Goal: Transaction & Acquisition: Purchase product/service

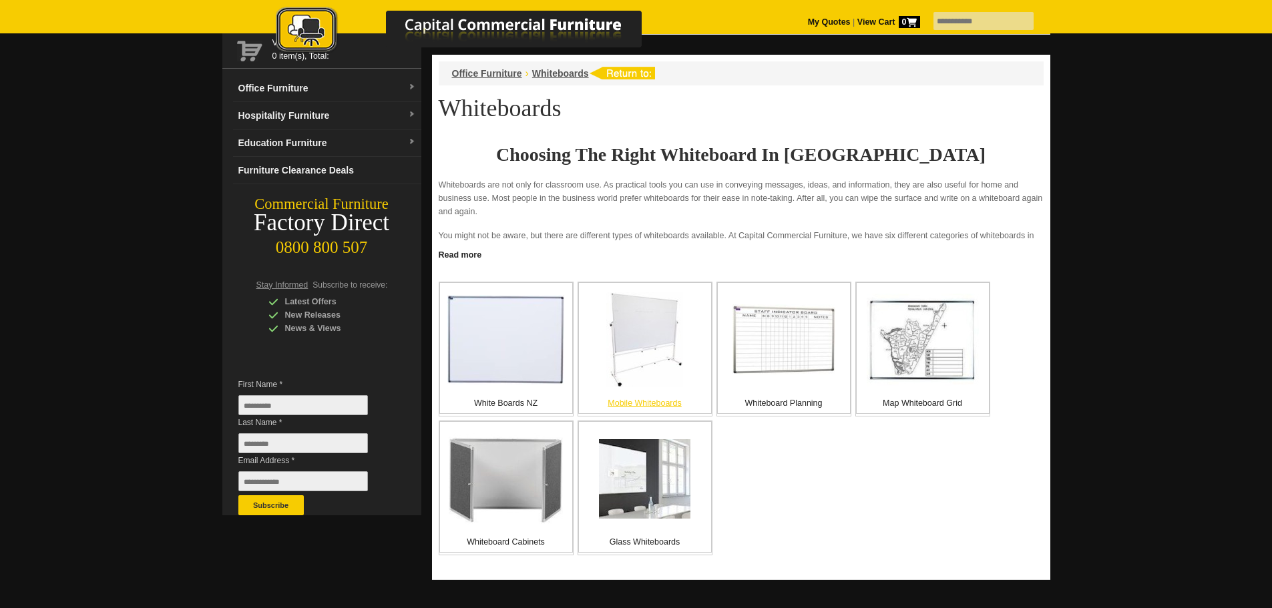
scroll to position [112, 0]
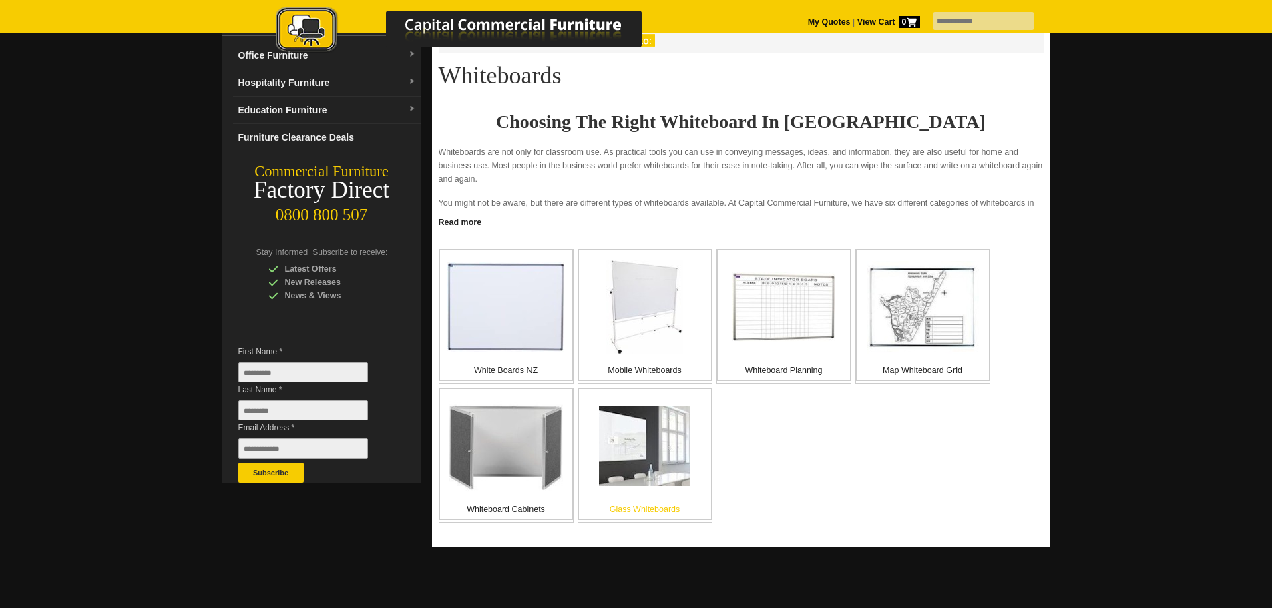
click at [636, 440] on img at bounding box center [644, 446] width 91 height 79
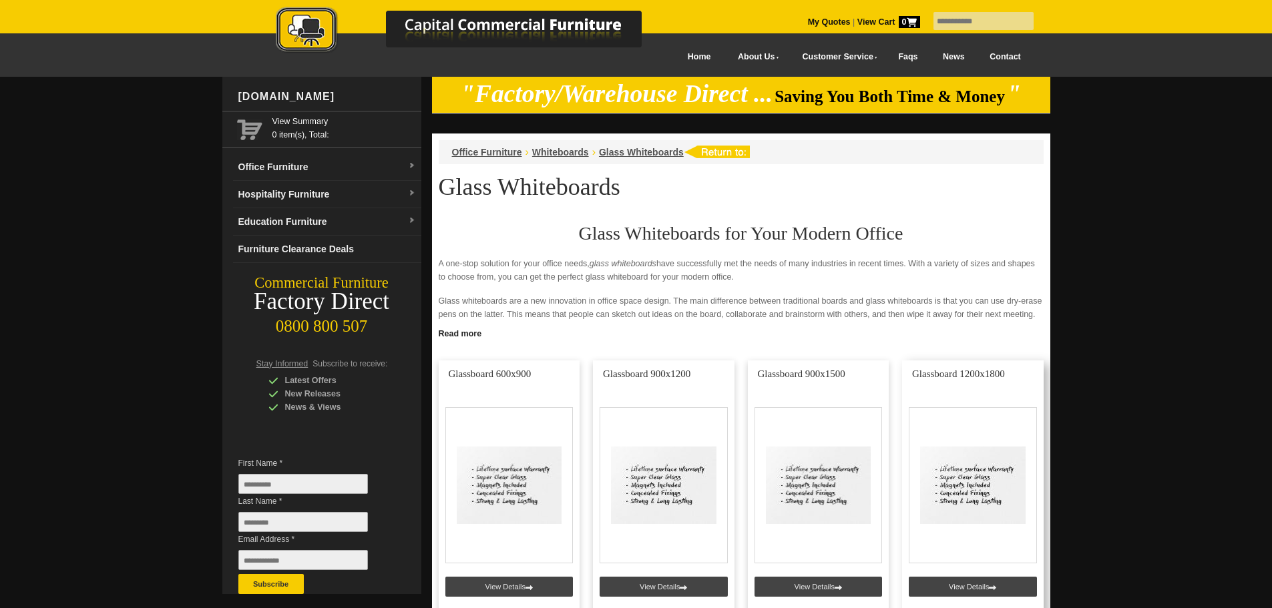
click at [972, 478] on link at bounding box center [973, 489] width 142 height 256
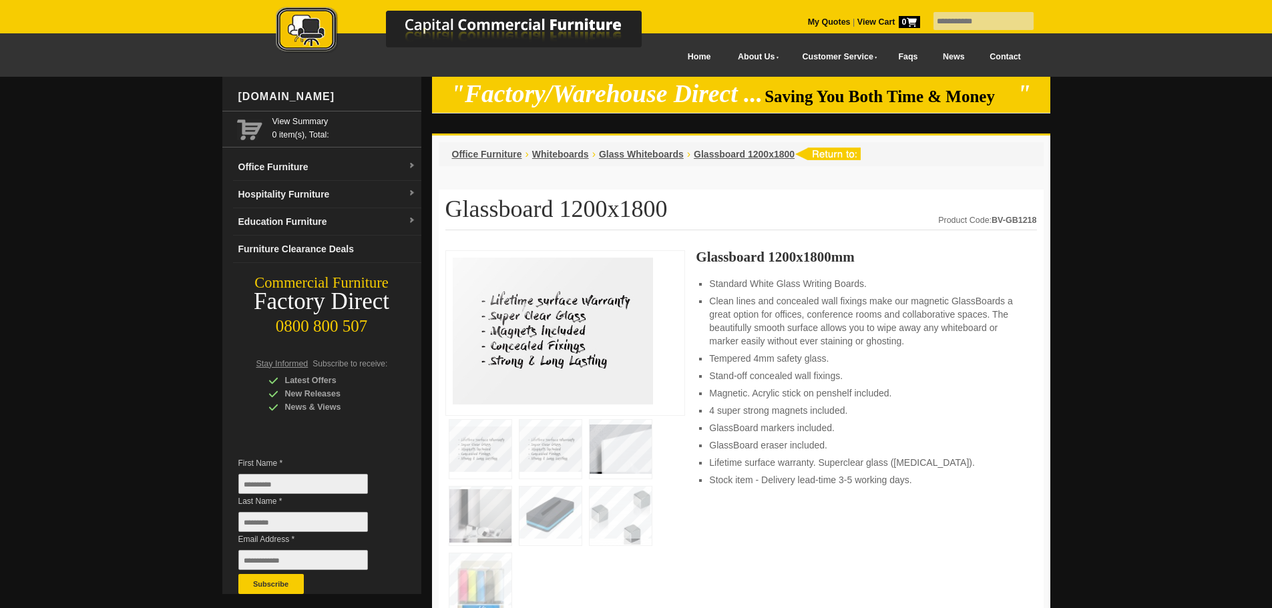
click at [540, 445] on img at bounding box center [551, 449] width 62 height 59
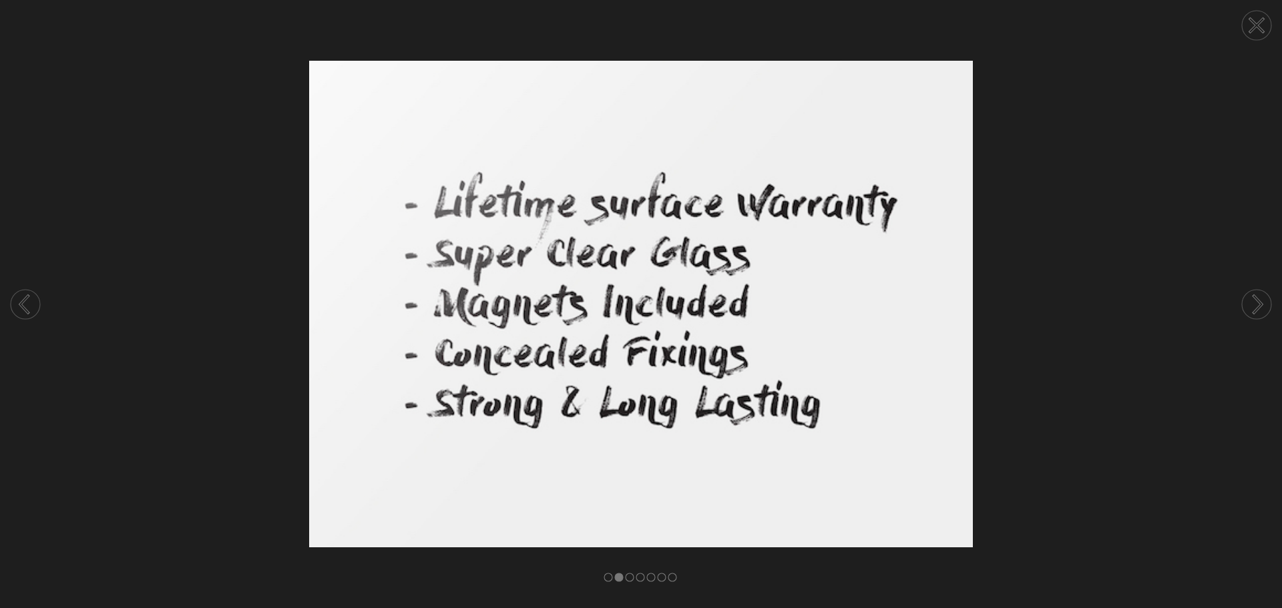
click at [1261, 306] on icon at bounding box center [1258, 304] width 8 height 17
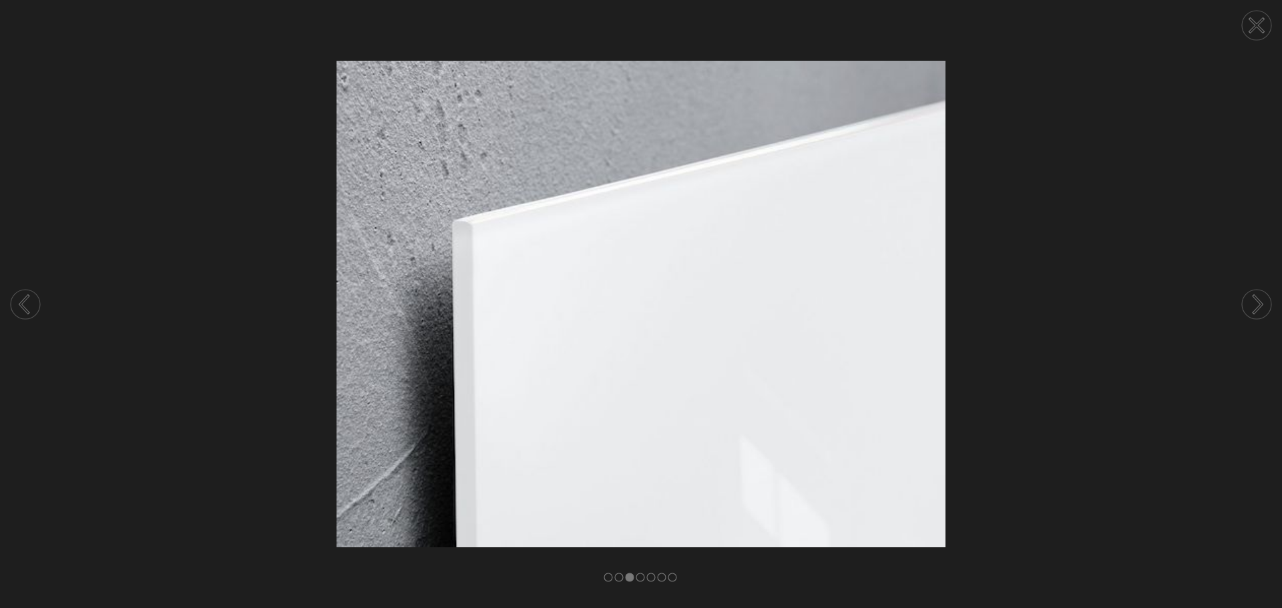
click at [1261, 306] on icon at bounding box center [1258, 304] width 8 height 17
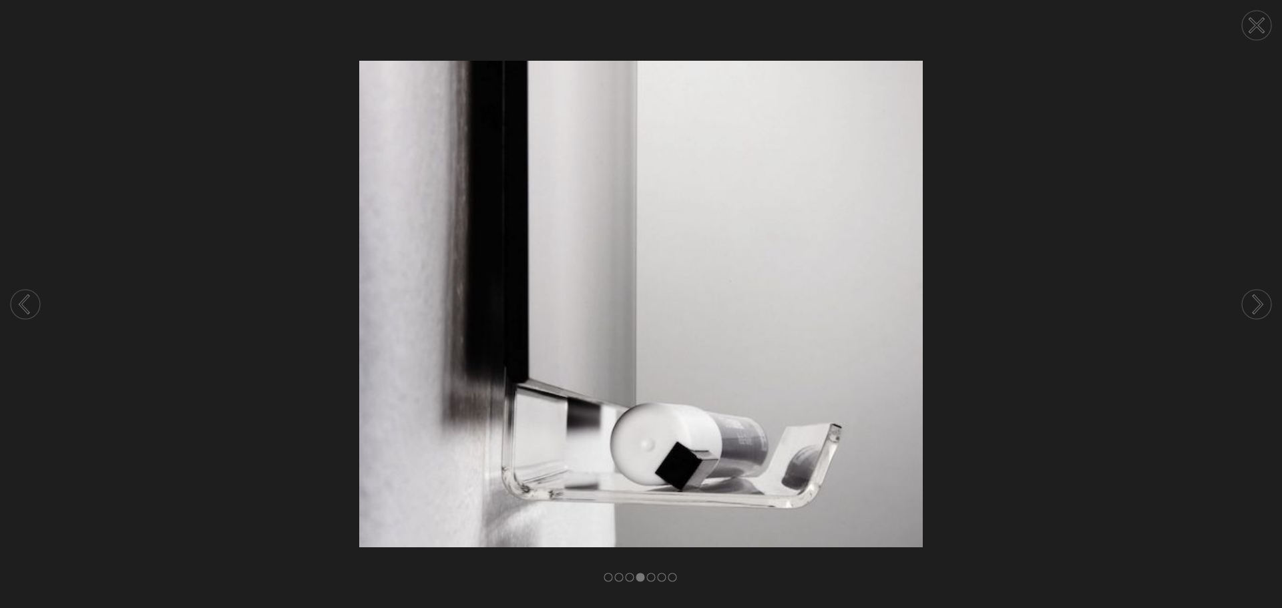
click at [1257, 26] on icon at bounding box center [1256, 25] width 13 height 13
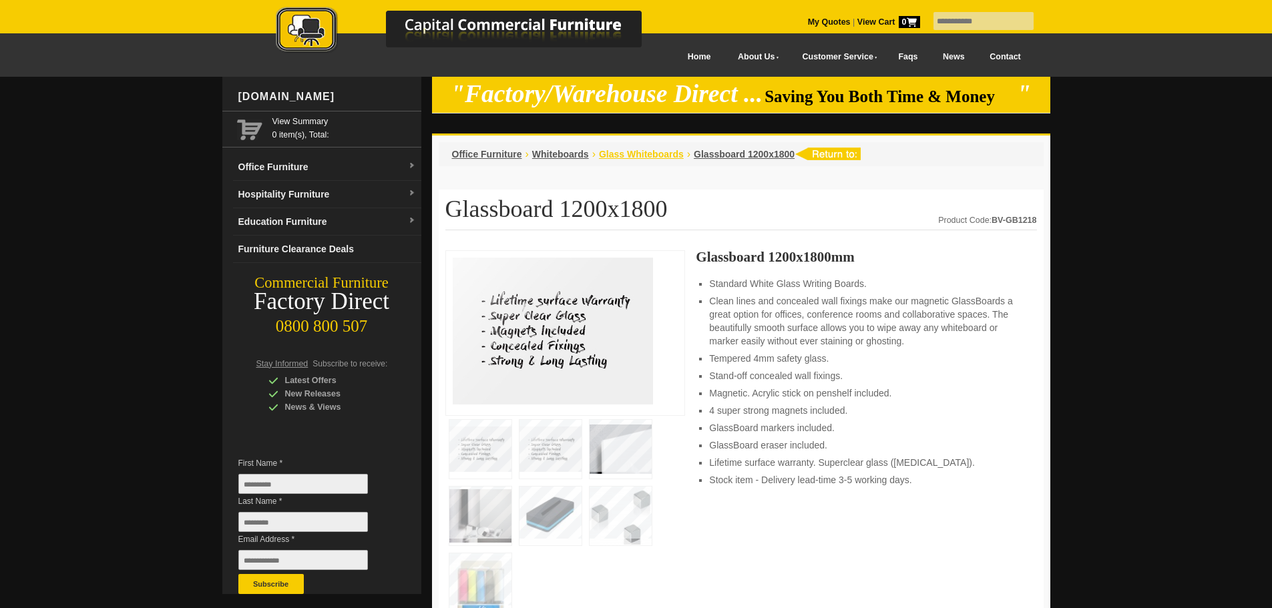
click at [629, 154] on span "Glass Whiteboards" at bounding box center [641, 154] width 85 height 11
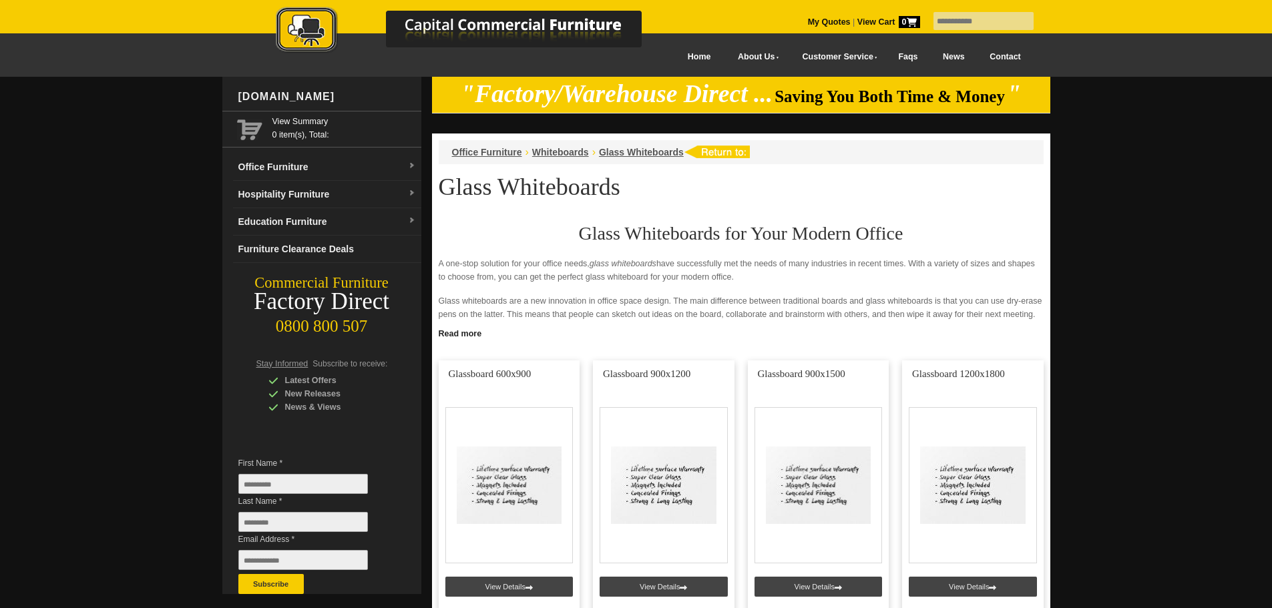
click at [974, 22] on input "text" at bounding box center [984, 21] width 100 height 18
type input "**********"
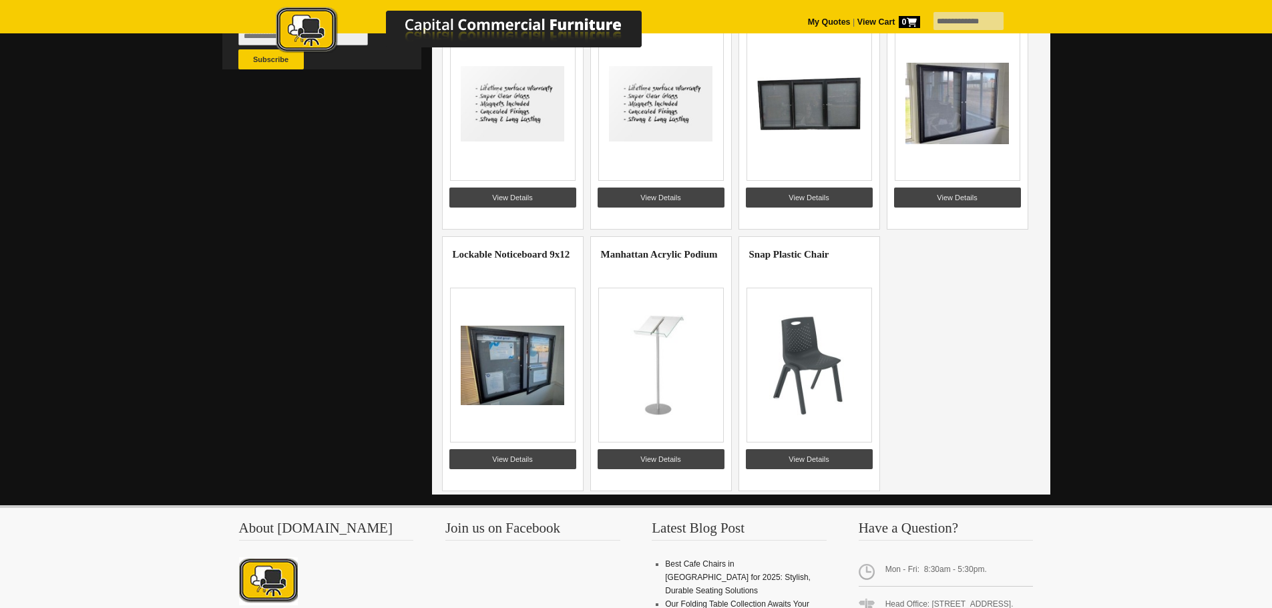
scroll to position [334, 0]
